Goal: Task Accomplishment & Management: Manage account settings

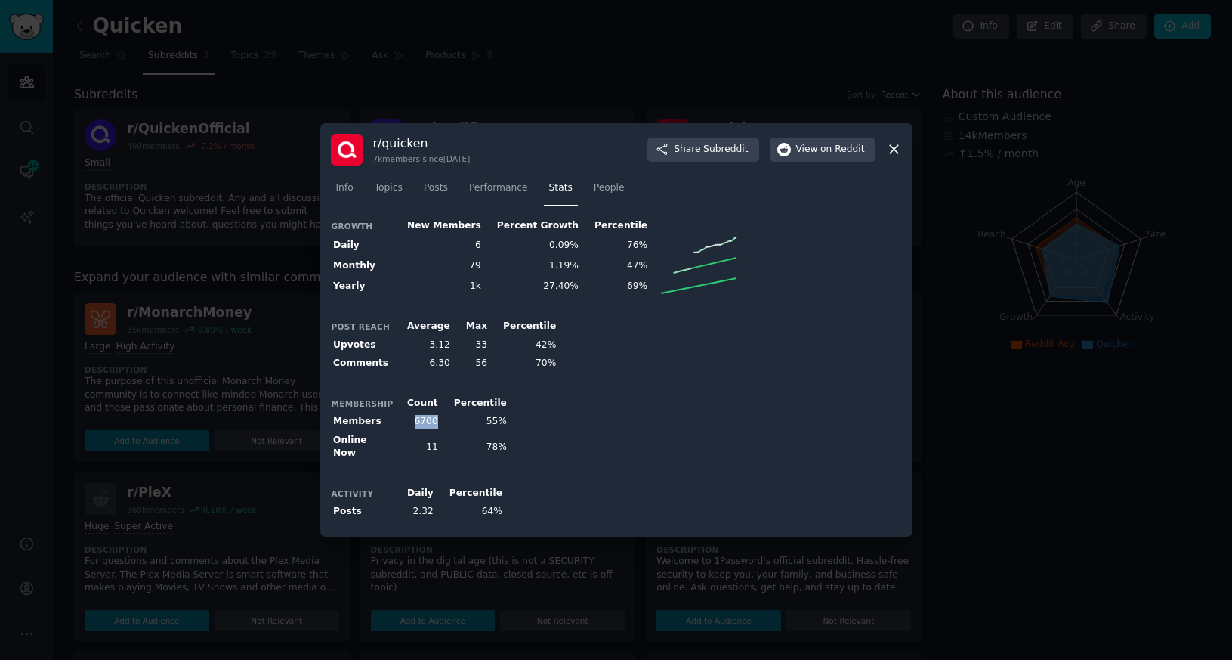
click at [898, 153] on icon at bounding box center [894, 149] width 16 height 16
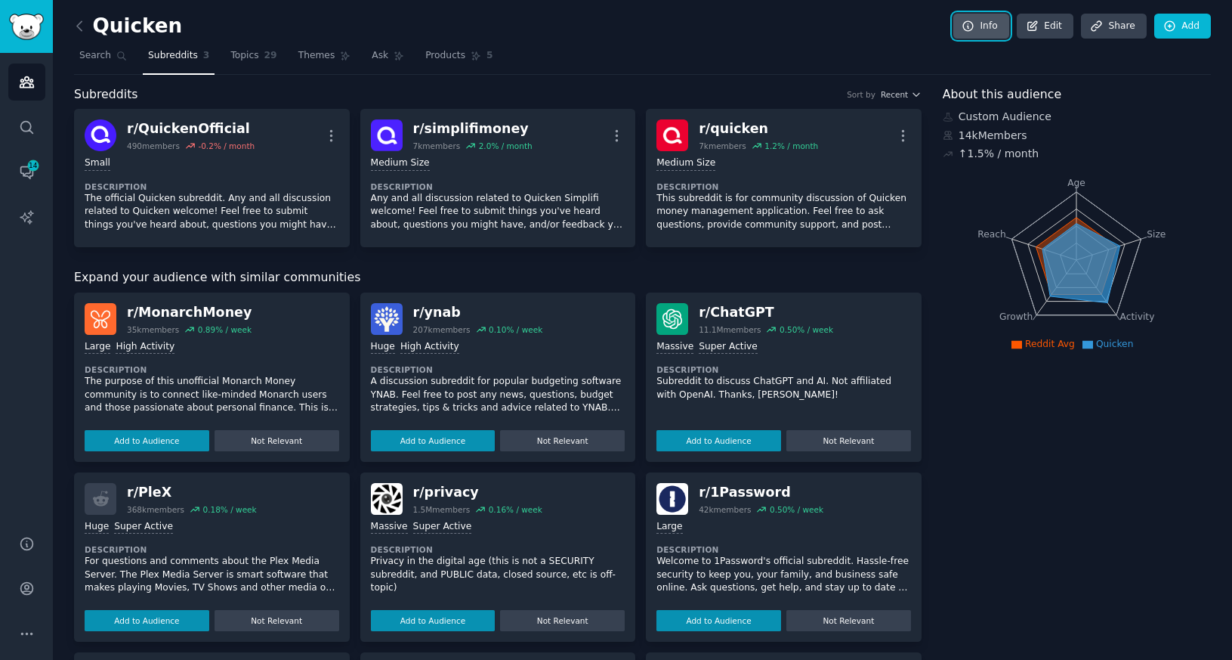
click at [984, 25] on link "Info" at bounding box center [981, 27] width 56 height 26
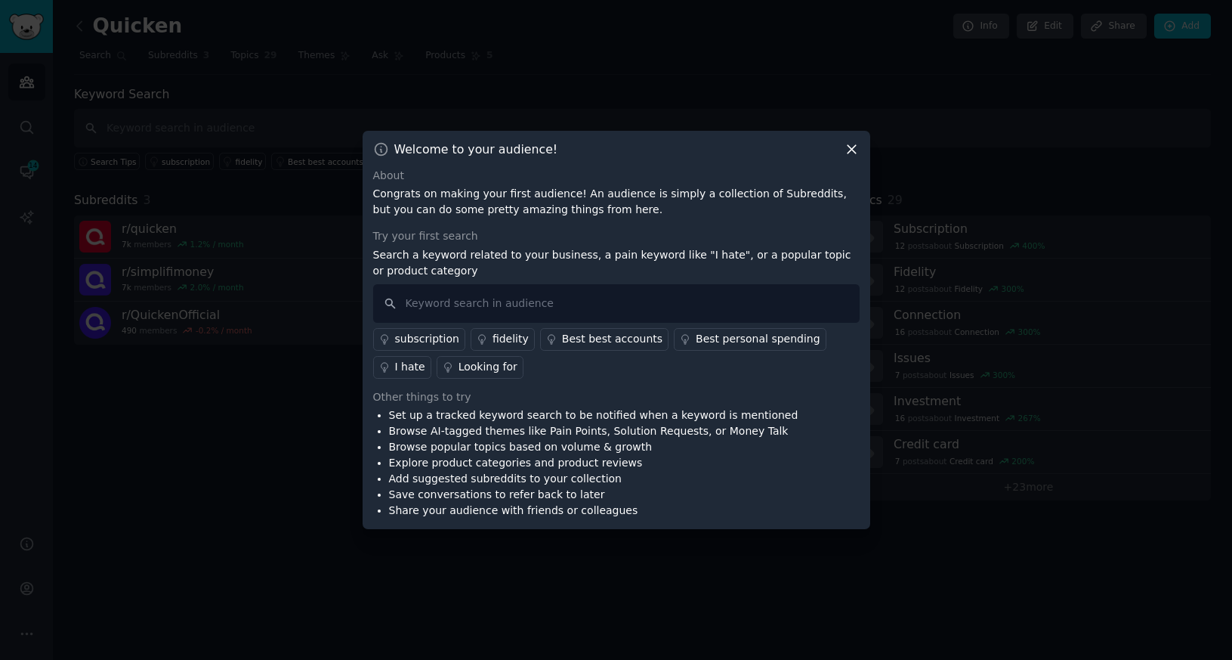
click at [852, 151] on icon at bounding box center [852, 149] width 16 height 16
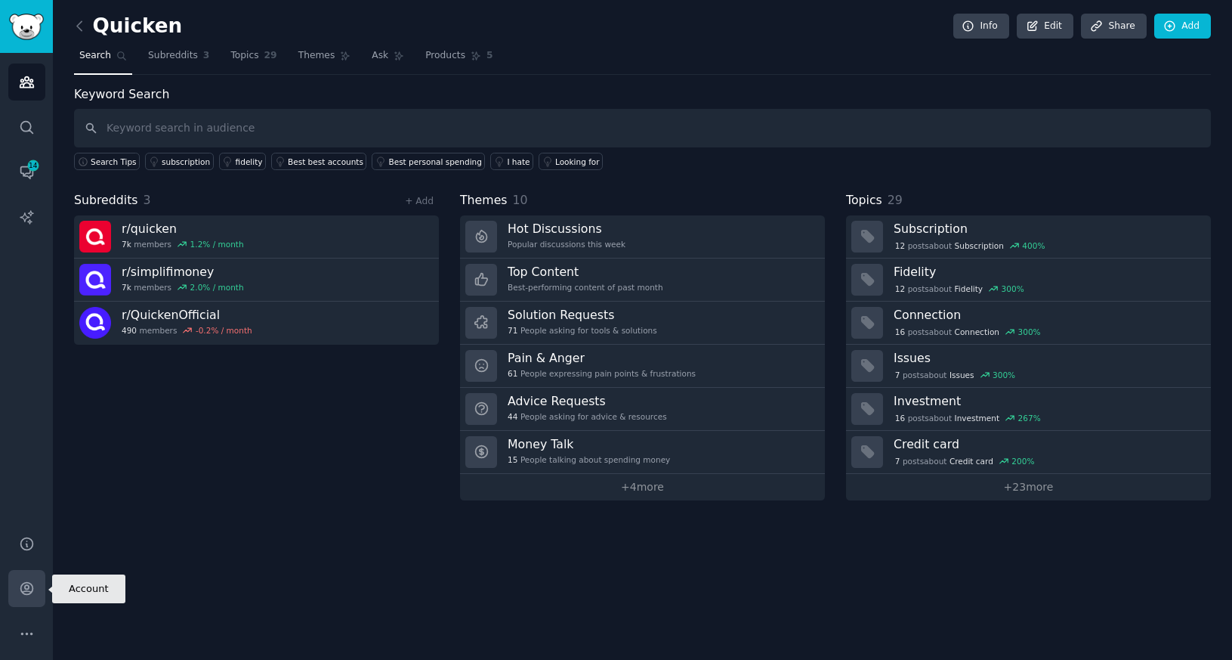
click at [27, 583] on icon "Sidebar" at bounding box center [27, 588] width 16 height 16
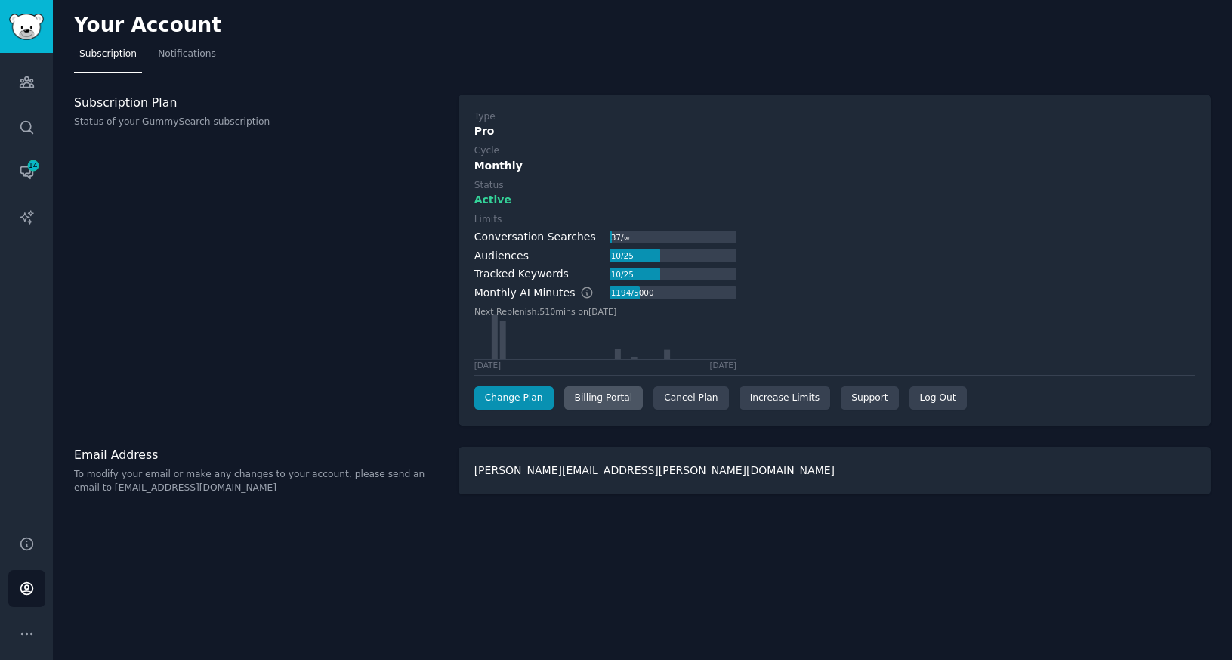
click at [604, 405] on div "Billing Portal" at bounding box center [603, 398] width 79 height 24
